Goal: Task Accomplishment & Management: Use online tool/utility

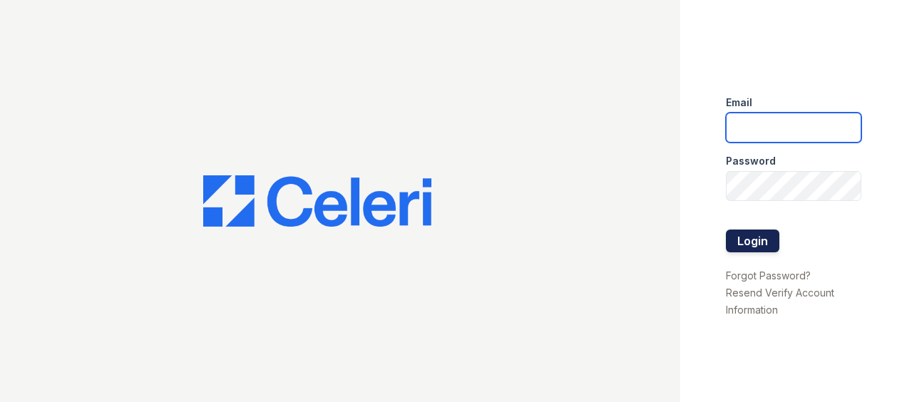
type input "[EMAIL_ADDRESS][DOMAIN_NAME]"
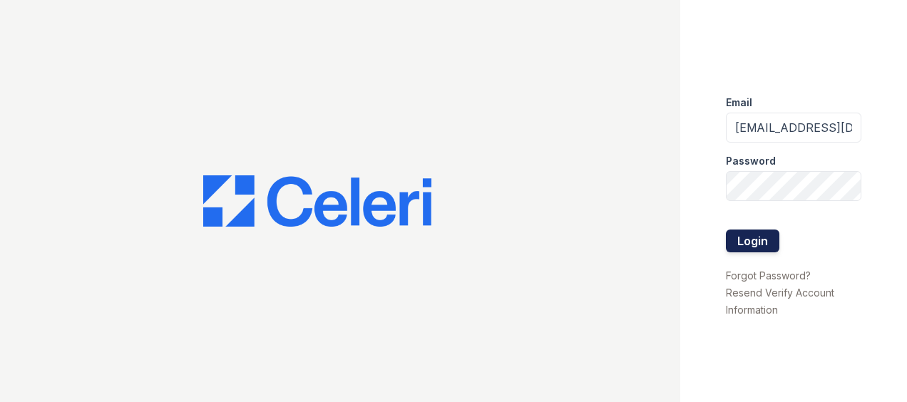
click at [740, 240] on button "Login" at bounding box center [752, 241] width 53 height 23
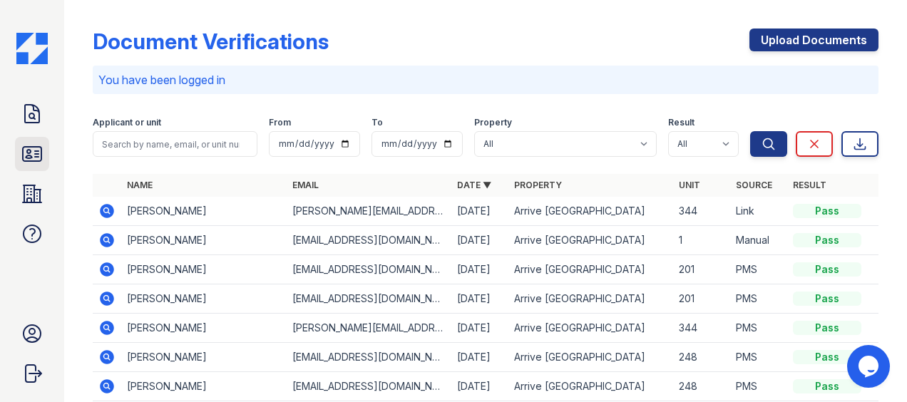
click at [29, 149] on icon at bounding box center [32, 154] width 19 height 14
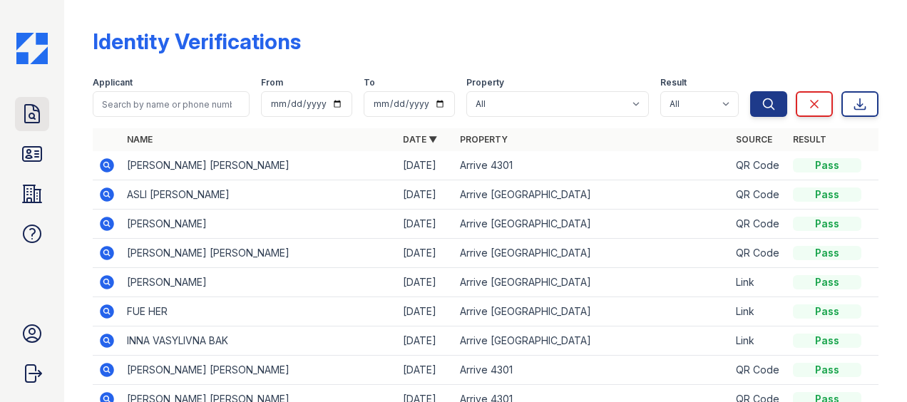
click at [33, 118] on icon at bounding box center [32, 114] width 14 height 18
